Goal: Find specific page/section: Find specific page/section

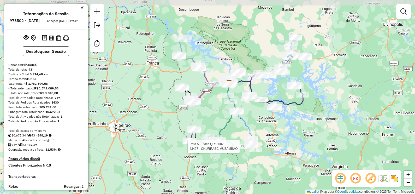
click at [346, 134] on div "Rota 5 - Placa QPA8602 43427 - CHURRASC MUZAMBAO Janela de atendimento Grade de…" at bounding box center [207, 97] width 415 height 194
